Goal: Navigation & Orientation: Find specific page/section

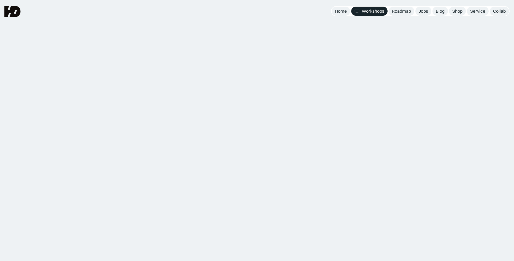
click at [328, 32] on div "Kelas Online UIUX Belajar dan praktek langsung design and research skills bagi …" at bounding box center [257, 52] width 198 height 48
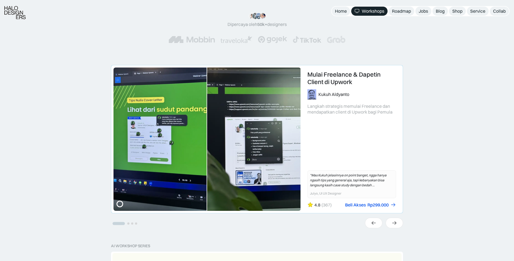
scroll to position [83, 0]
click at [128, 222] on button "Go to slide 2" at bounding box center [128, 223] width 2 height 2
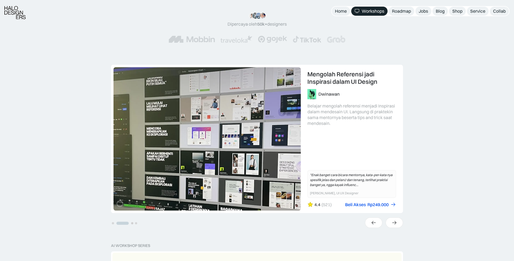
click at [132, 223] on button "Go to slide 3" at bounding box center [132, 223] width 2 height 2
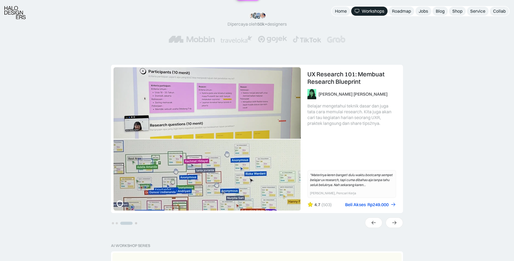
click at [135, 223] on button "Go to slide 4" at bounding box center [136, 223] width 2 height 2
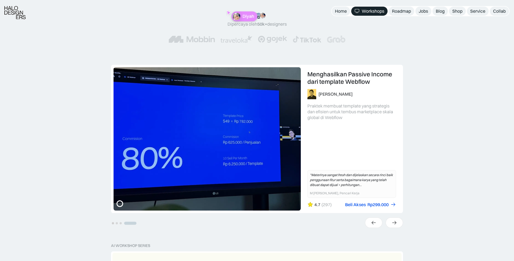
click at [112, 223] on button "Go to slide 1" at bounding box center [113, 223] width 2 height 2
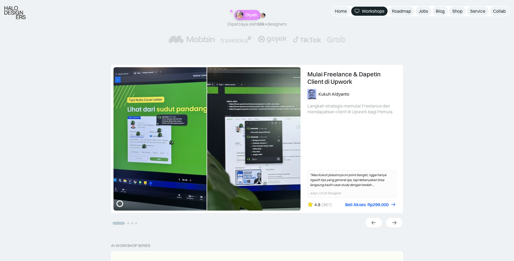
click at [118, 223] on button "Go to slide 1" at bounding box center [119, 223] width 12 height 3
drag, startPoint x: 120, startPoint y: 223, endPoint x: 131, endPoint y: 223, distance: 10.7
click at [131, 223] on ul "Select a slide to show" at bounding box center [124, 222] width 27 height 5
click at [127, 223] on li "Select a slide to show" at bounding box center [128, 222] width 4 height 5
click at [393, 223] on icon at bounding box center [395, 223] width 6 height 6
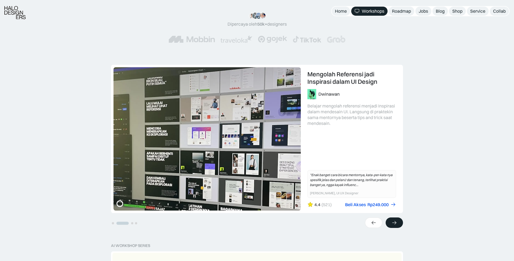
click at [393, 223] on icon at bounding box center [395, 223] width 6 height 6
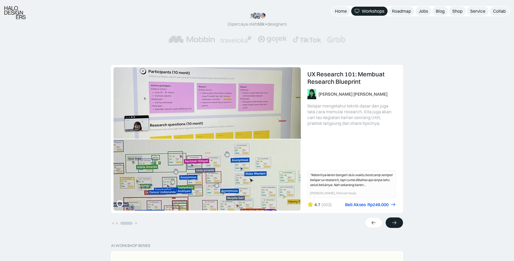
click at [393, 223] on icon at bounding box center [395, 223] width 6 height 6
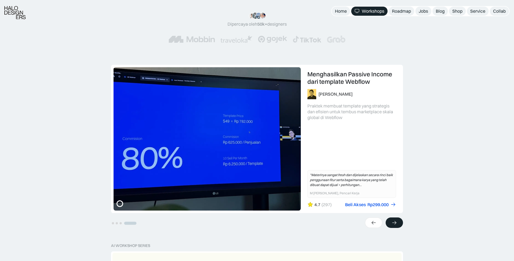
click at [393, 223] on icon at bounding box center [395, 223] width 6 height 6
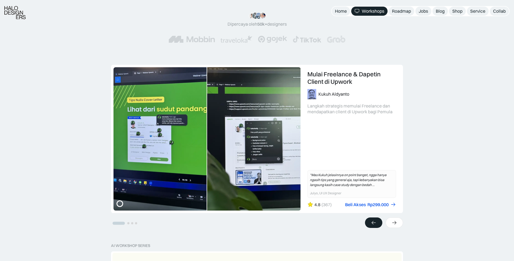
click at [371, 225] on div at bounding box center [373, 222] width 17 height 10
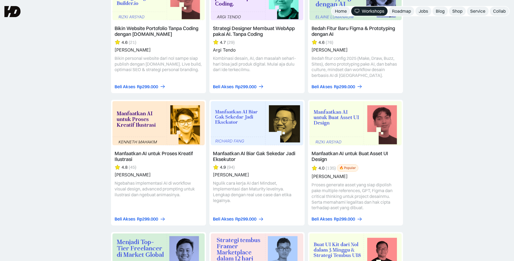
scroll to position [496, 0]
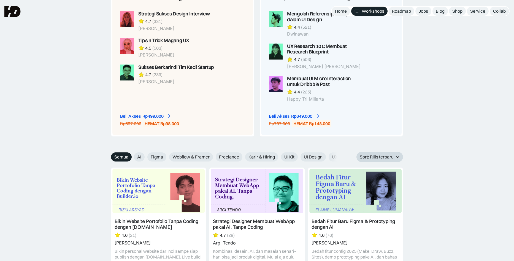
click at [392, 158] on div "Sort: Rilis terbaru" at bounding box center [377, 157] width 34 height 6
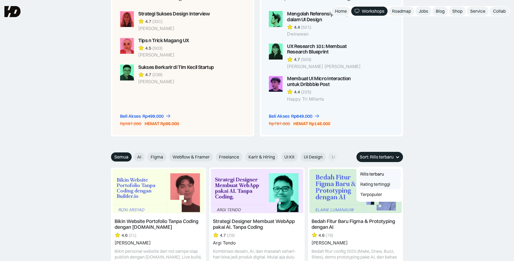
click at [380, 185] on link "Rating tertinggi" at bounding box center [380, 184] width 42 height 10
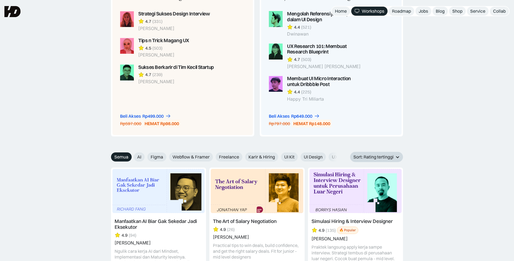
click at [389, 155] on div "Sort: Rating tertinggi" at bounding box center [374, 157] width 40 height 6
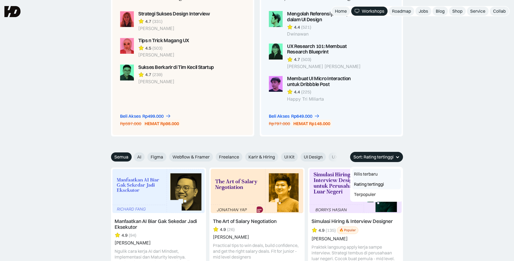
click at [383, 174] on link "Rilis terbaru" at bounding box center [376, 174] width 48 height 10
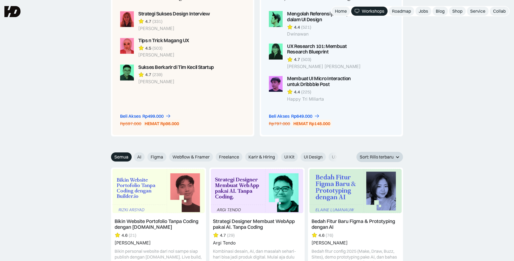
click at [368, 152] on div "Sort: Rilis terbaru" at bounding box center [380, 157] width 47 height 10
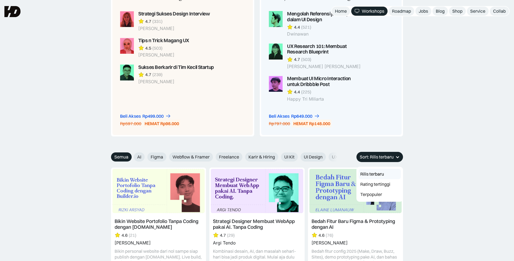
click at [446, 148] on div "PAKET SPESIAL Memulai karier UI UX Designer Strategi Sukses Design Interview 4.…" at bounding box center [257, 56] width 514 height 191
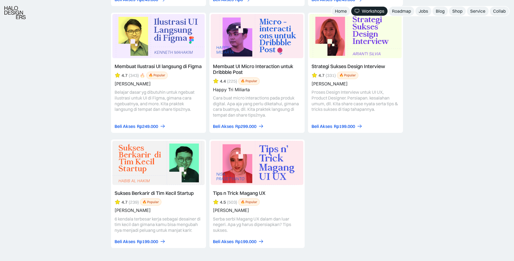
scroll to position [2358, 0]
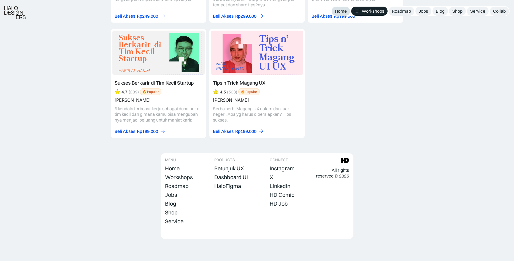
click at [339, 12] on div "Home" at bounding box center [341, 11] width 12 height 6
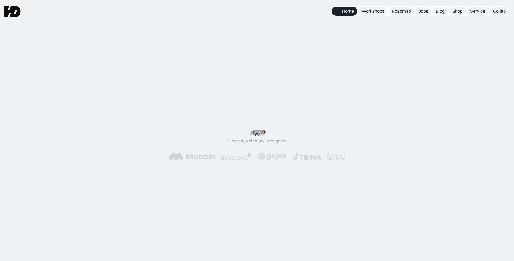
click at [390, 137] on div ""Serius, ini e-book UX pertama yang bikin gue betah baca! 📖 Penjelasannya ngali…" at bounding box center [257, 144] width 470 height 31
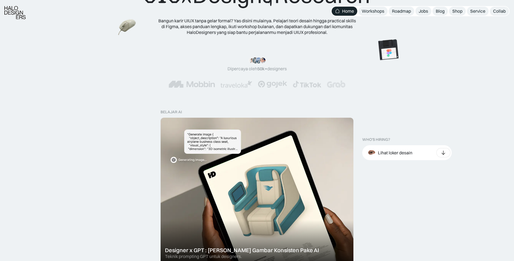
scroll to position [83, 0]
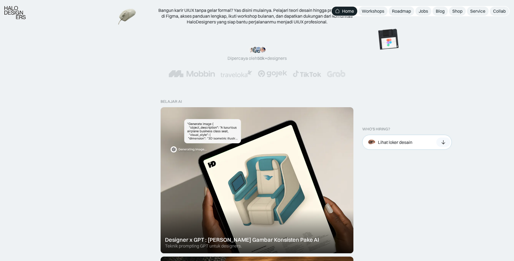
click at [442, 141] on icon at bounding box center [444, 142] width 6 height 6
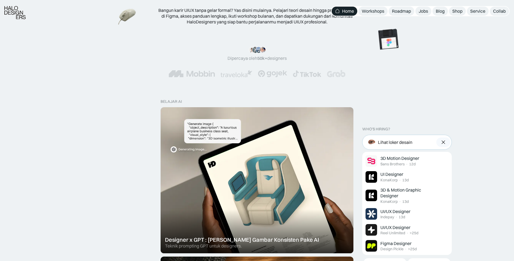
click at [442, 141] on img at bounding box center [444, 142] width 6 height 6
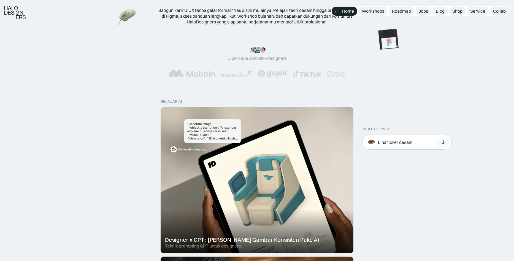
click at [442, 141] on icon at bounding box center [444, 142] width 6 height 6
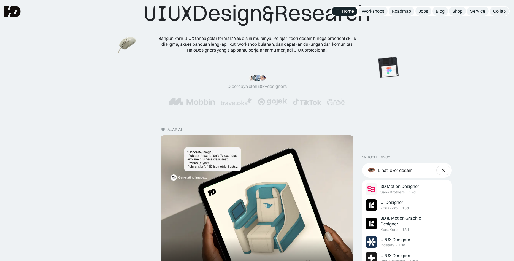
scroll to position [0, 0]
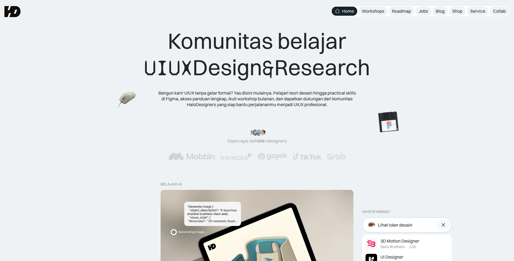
click at [441, 222] on img at bounding box center [444, 225] width 6 height 6
click at [422, 11] on div "Jobs" at bounding box center [423, 11] width 9 height 6
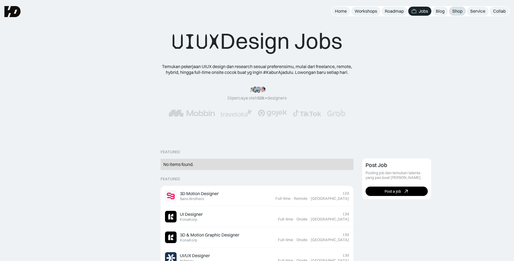
click at [456, 12] on div "Shop" at bounding box center [457, 11] width 10 height 6
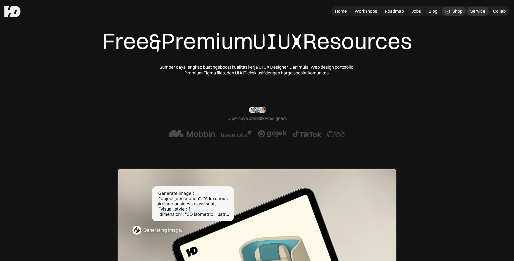
click at [478, 10] on div "Service" at bounding box center [477, 11] width 15 height 6
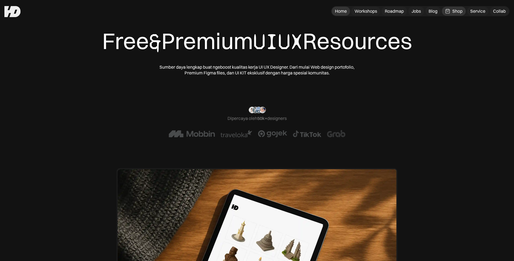
click at [346, 12] on div "Home" at bounding box center [341, 11] width 12 height 6
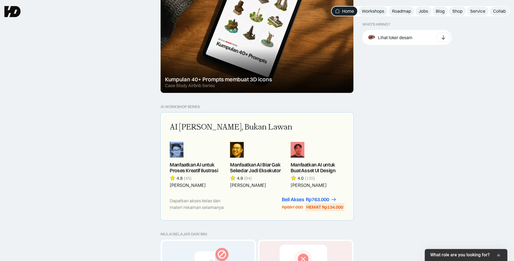
scroll to position [386, 0]
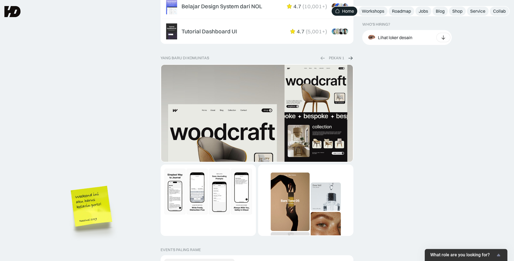
scroll to position [937, 0]
